Goal: Task Accomplishment & Management: Use online tool/utility

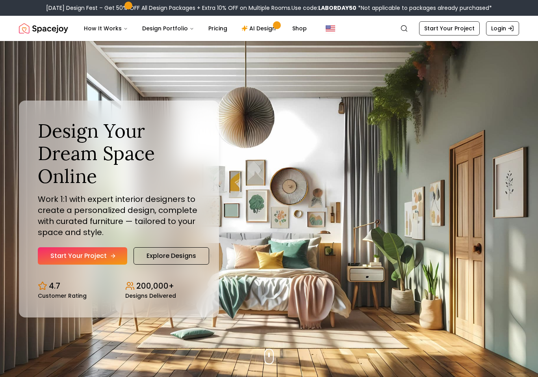
click at [105, 252] on link "Start Your Project" at bounding box center [82, 255] width 89 height 17
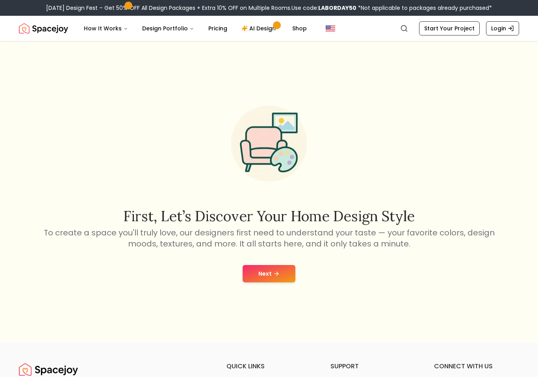
click at [283, 271] on button "Next" at bounding box center [269, 273] width 53 height 17
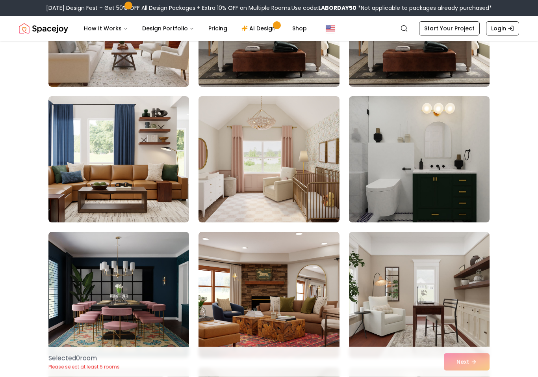
scroll to position [284, 0]
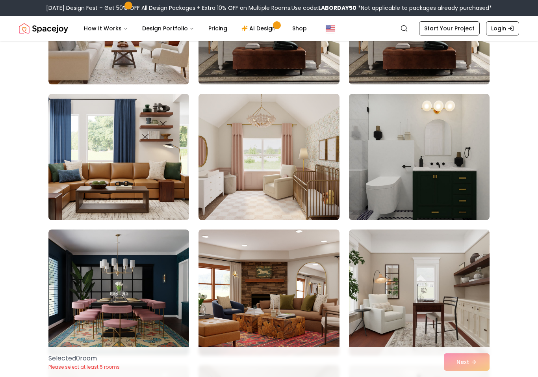
click at [63, 136] on img at bounding box center [119, 157] width 148 height 132
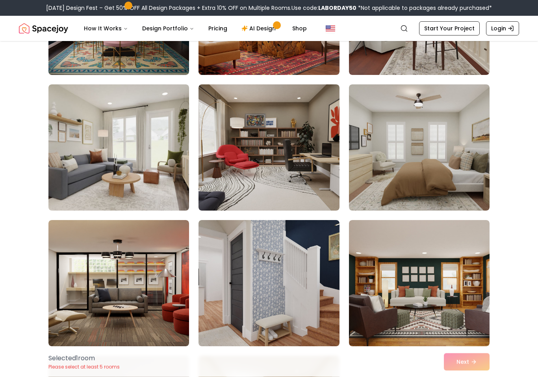
scroll to position [568, 0]
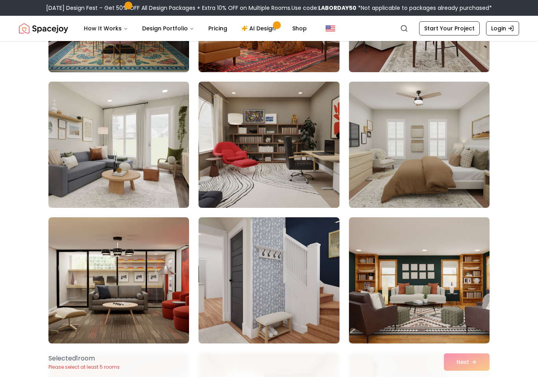
click at [231, 151] on img at bounding box center [269, 144] width 148 height 132
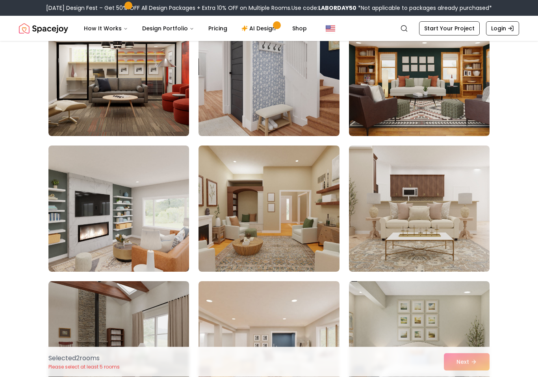
scroll to position [775, 0]
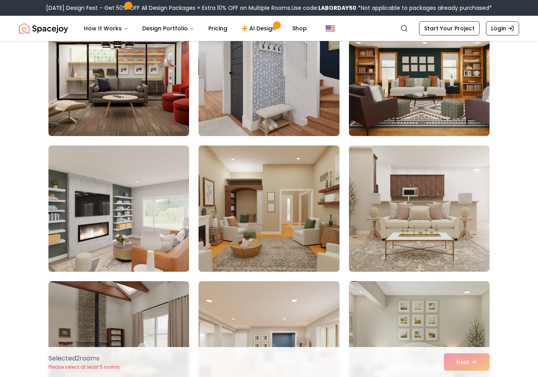
click at [223, 196] on img at bounding box center [269, 208] width 148 height 132
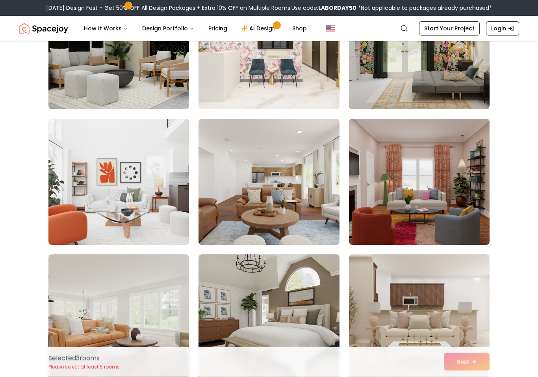
scroll to position [1480, 0]
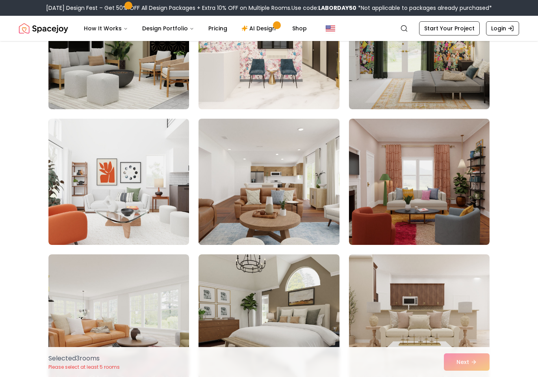
click at [216, 160] on img at bounding box center [269, 181] width 148 height 132
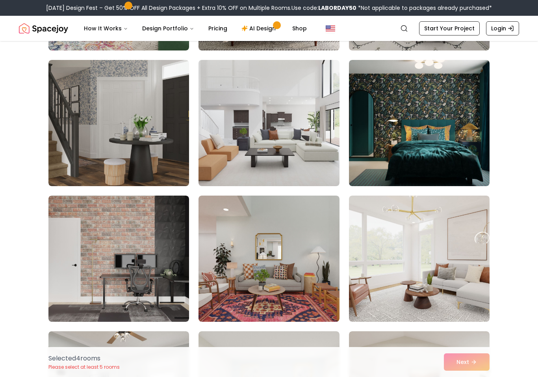
scroll to position [1940, 0]
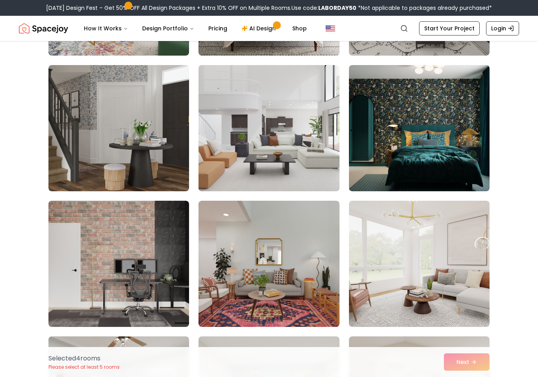
click at [250, 156] on img at bounding box center [269, 128] width 148 height 132
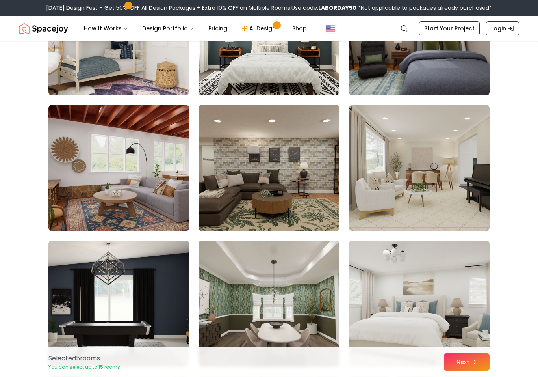
scroll to position [2715, 0]
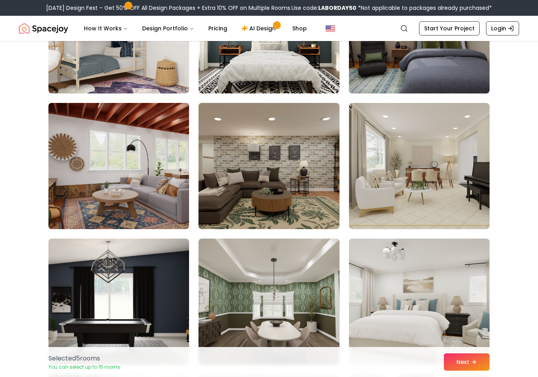
click at [80, 149] on img at bounding box center [119, 166] width 148 height 132
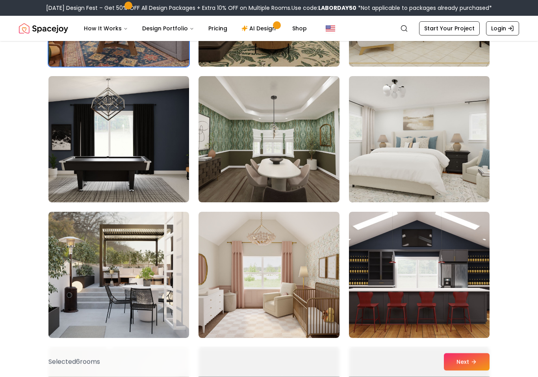
scroll to position [2878, 0]
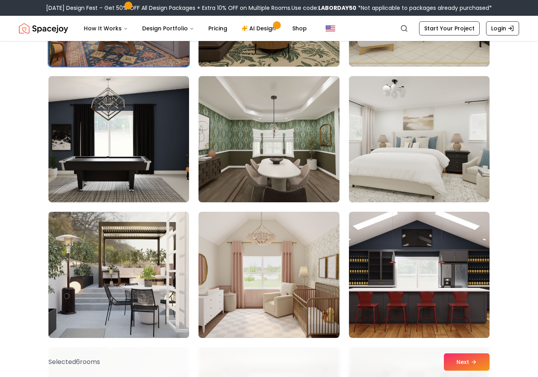
click at [91, 232] on img at bounding box center [119, 274] width 148 height 132
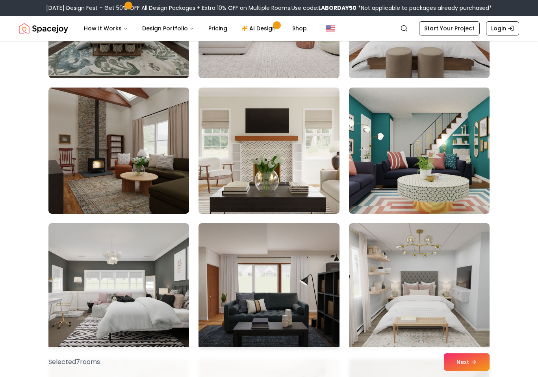
scroll to position [3409, 0]
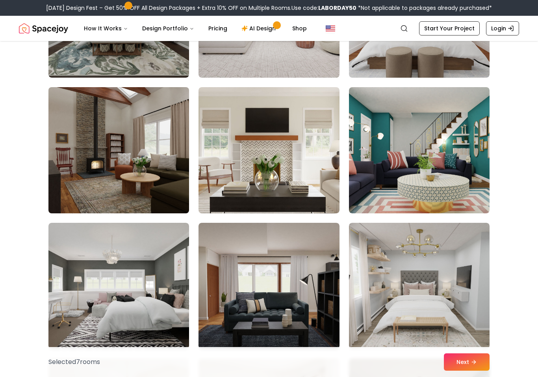
click at [67, 132] on img at bounding box center [119, 150] width 148 height 132
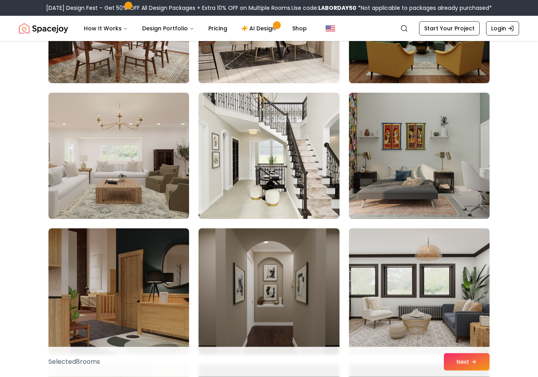
scroll to position [3810, 0]
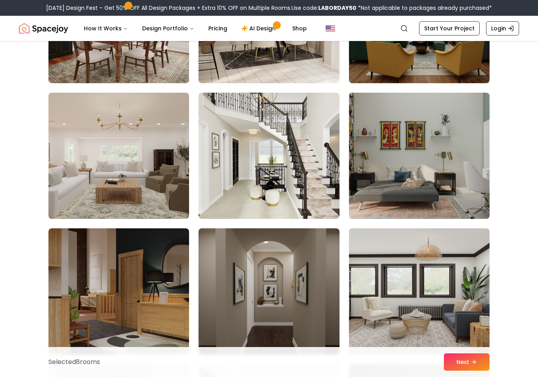
click at [468, 199] on img at bounding box center [420, 155] width 148 height 132
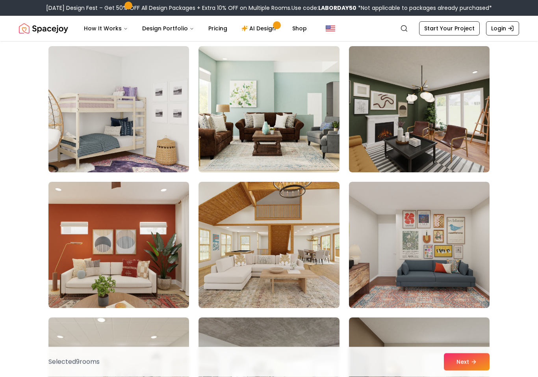
scroll to position [4157, 0]
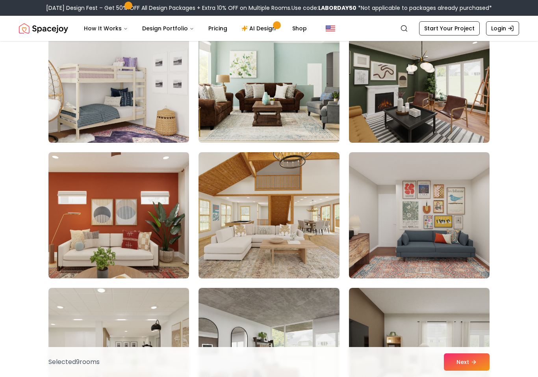
click at [69, 198] on img at bounding box center [119, 215] width 148 height 132
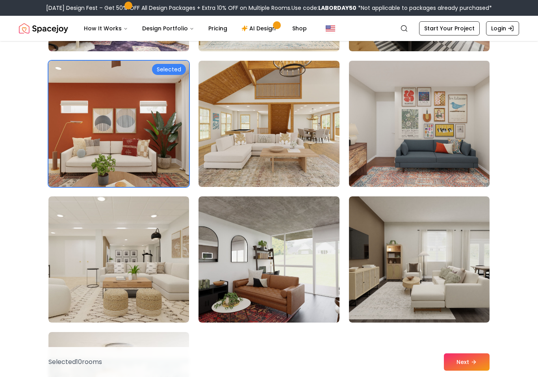
click at [467, 169] on img at bounding box center [420, 124] width 148 height 132
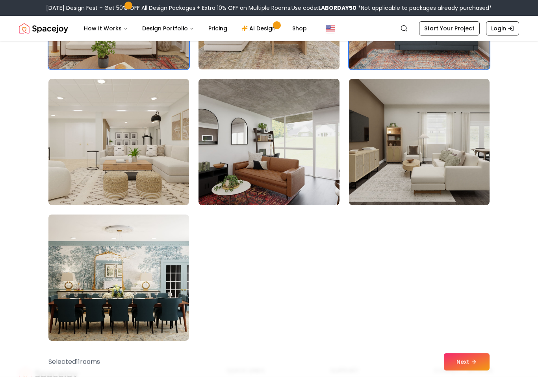
scroll to position [4366, 0]
click at [470, 370] on button "Next" at bounding box center [467, 361] width 46 height 17
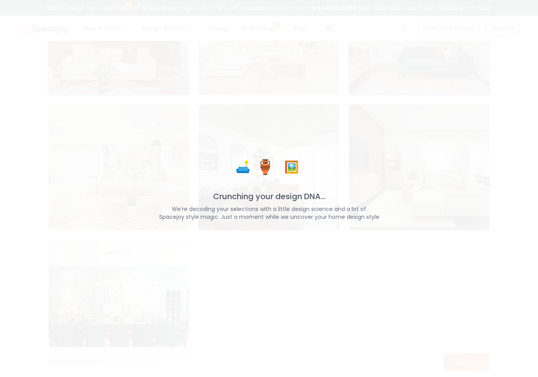
click at [474, 292] on div "🛋️ 🏺 🖼️ Crunching your design DNA... We're decoding your selections with a litt…" at bounding box center [269, 188] width 538 height 377
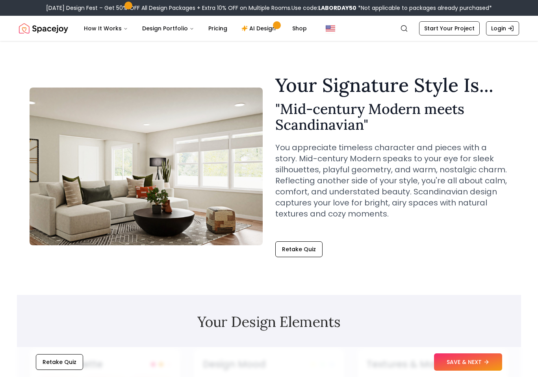
click at [100, 126] on img at bounding box center [146, 166] width 233 height 158
